Goal: Check status: Check status

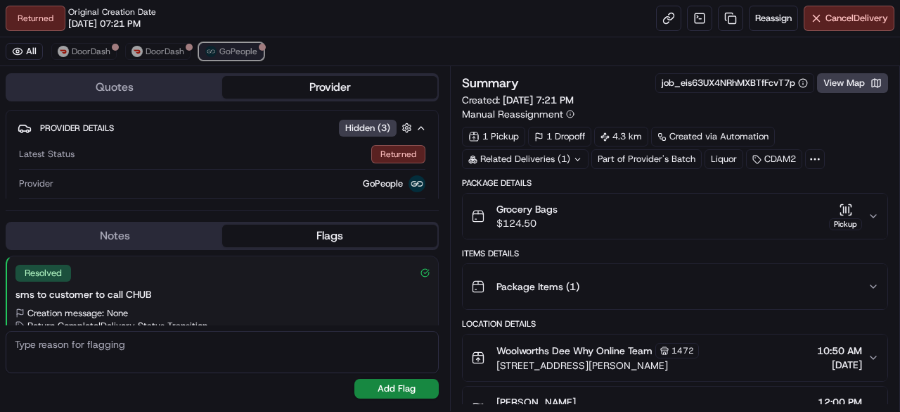
click at [220, 55] on span "GoPeople" at bounding box center [238, 51] width 38 height 11
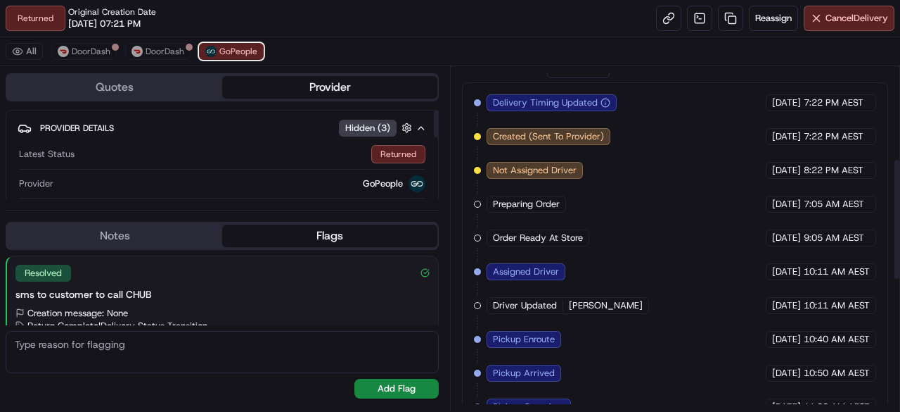
scroll to position [626, 0]
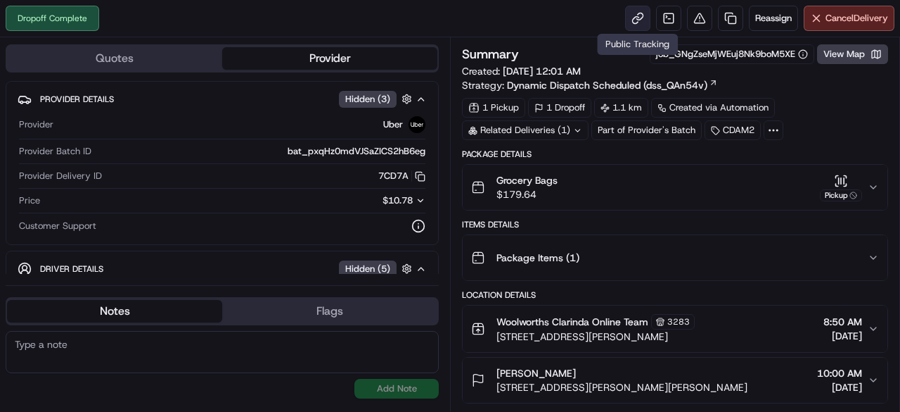
click at [640, 15] on link at bounding box center [637, 18] width 25 height 25
